Goal: Task Accomplishment & Management: Use online tool/utility

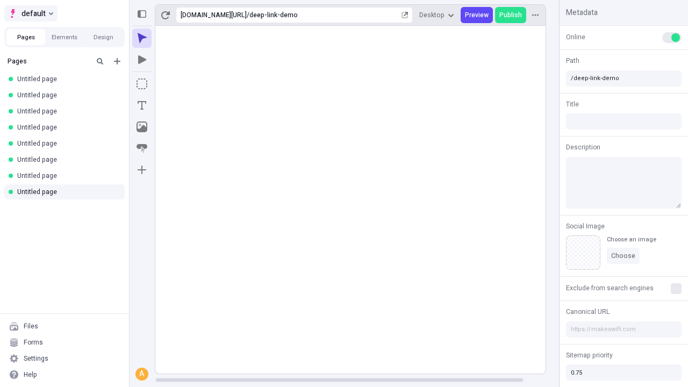
click at [30, 13] on span "default" at bounding box center [33, 13] width 24 height 13
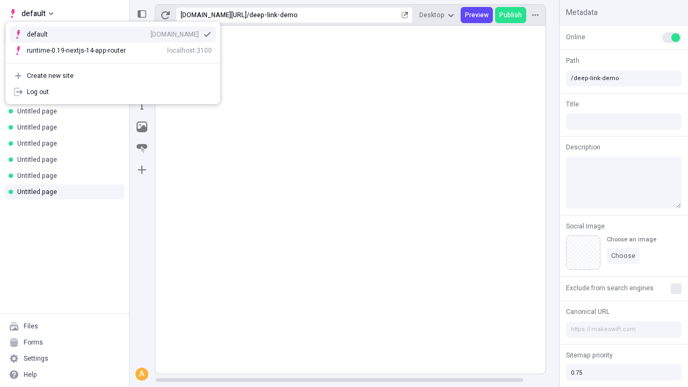
click at [150, 32] on div "[DOMAIN_NAME]" at bounding box center [174, 34] width 48 height 9
click at [117, 61] on icon "Add new" at bounding box center [117, 61] width 6 height 6
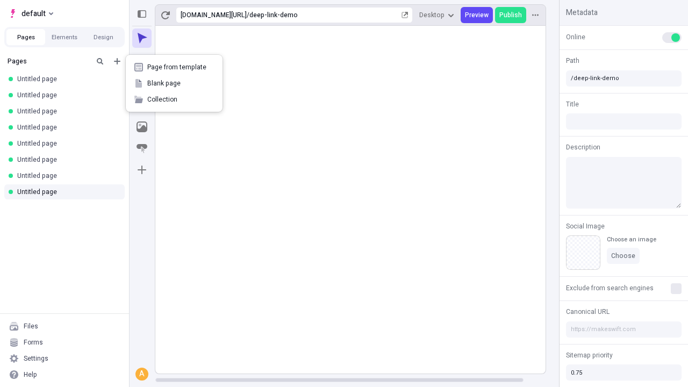
click at [174, 83] on span "Blank page" at bounding box center [180, 83] width 67 height 9
type input "/deep-link-deporto"
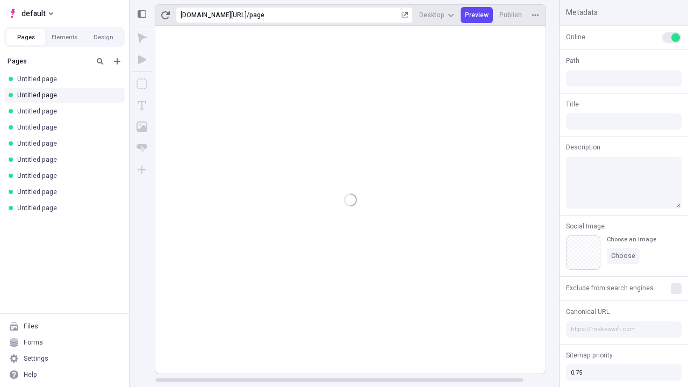
type input "/page"
